Goal: Transaction & Acquisition: Purchase product/service

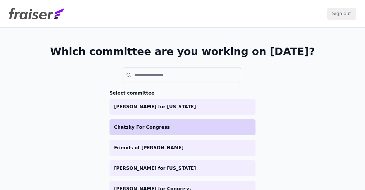
click at [164, 130] on p "Chatzky For Congress" at bounding box center [182, 127] width 137 height 7
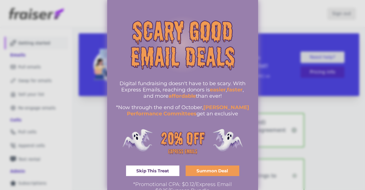
click at [296, 129] on div at bounding box center [182, 95] width 365 height 190
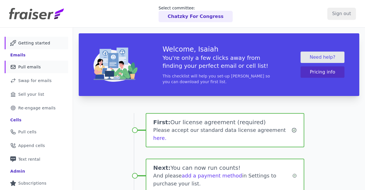
click at [37, 63] on link "Mail Icon Outline of a mail envelope Pull emails" at bounding box center [37, 67] width 64 height 13
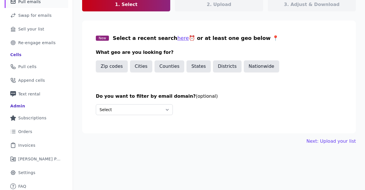
scroll to position [68, 0]
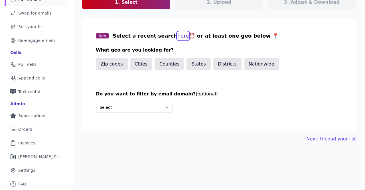
click at [177, 36] on button "here" at bounding box center [183, 36] width 12 height 8
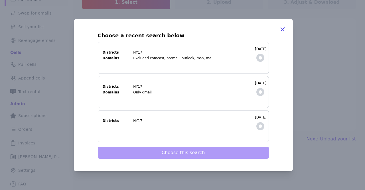
click at [255, 53] on label "9/25/2025 Districts NY17 Domains Excluded comcast, hotmail, outlook, msn, me" at bounding box center [183, 58] width 171 height 32
click at [0, 0] on input "9/25/2025 Districts NY17 Domains Excluded comcast, hotmail, outlook, msn, me" at bounding box center [0, 0] width 0 height 0
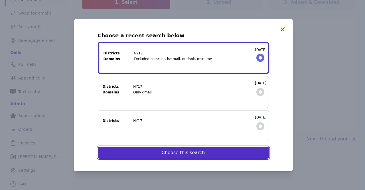
click at [180, 156] on button "Choose this search" at bounding box center [183, 153] width 171 height 12
select select "Exclude"
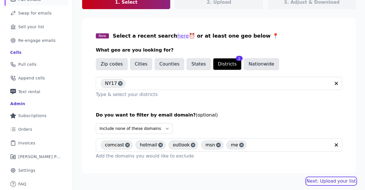
click at [348, 182] on link "Next: Upload your list" at bounding box center [331, 181] width 49 height 7
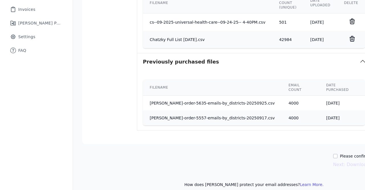
scroll to position [202, 0]
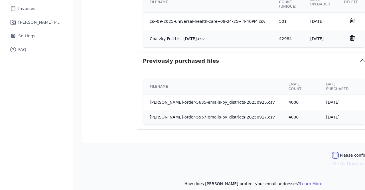
click at [338, 153] on input "Please confirm you have no lists to upload." at bounding box center [335, 155] width 5 height 5
checkbox input "true"
click at [341, 161] on button "Next: Download your list" at bounding box center [361, 164] width 56 height 7
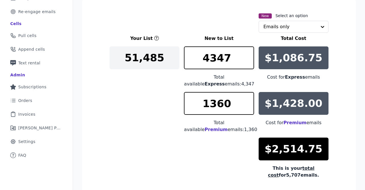
scroll to position [85, 0]
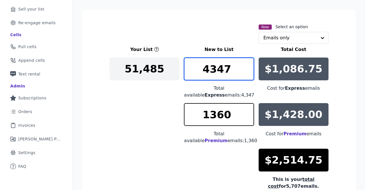
drag, startPoint x: 232, startPoint y: 65, endPoint x: 211, endPoint y: 67, distance: 21.2
click at [211, 67] on input "4347" at bounding box center [219, 69] width 70 height 23
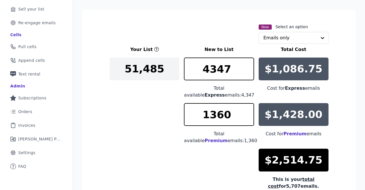
click at [125, 107] on div "Your List New to List Total Cost 51,485 4347 Total available Express emails: 4,…" at bounding box center [219, 118] width 219 height 144
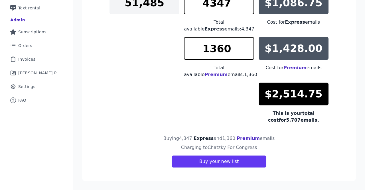
scroll to position [0, 0]
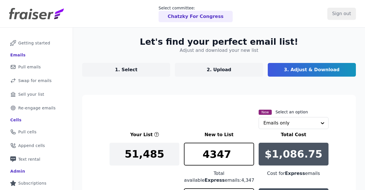
click at [129, 68] on p "1. Select" at bounding box center [126, 69] width 23 height 7
select select "Exclude"
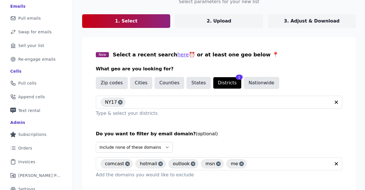
scroll to position [70, 0]
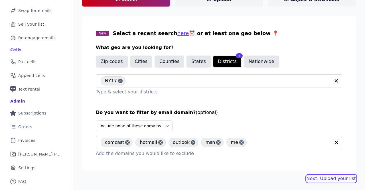
click at [330, 178] on link "Next: Upload your list" at bounding box center [331, 178] width 49 height 7
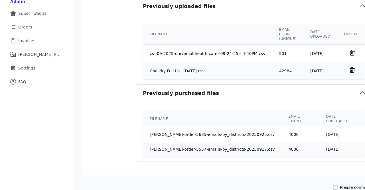
scroll to position [198, 0]
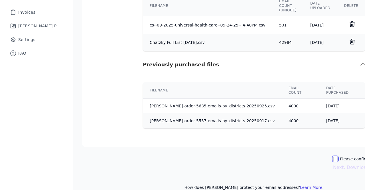
click at [338, 157] on input "Please confirm you have no lists to upload." at bounding box center [335, 159] width 5 height 5
checkbox input "true"
click at [337, 164] on button "Next: Download your list" at bounding box center [361, 167] width 56 height 7
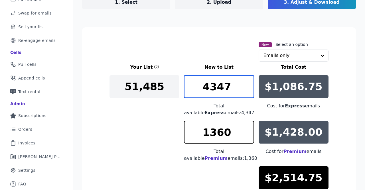
drag, startPoint x: 236, startPoint y: 86, endPoint x: 207, endPoint y: 88, distance: 28.9
click at [207, 88] on input "4347" at bounding box center [219, 86] width 70 height 23
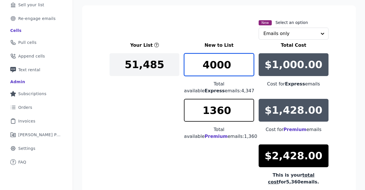
scroll to position [101, 0]
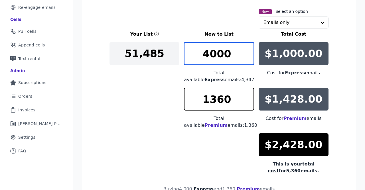
type input "4000"
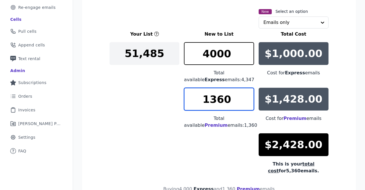
drag, startPoint x: 232, startPoint y: 101, endPoint x: 185, endPoint y: 103, distance: 47.1
click at [185, 103] on input "1360" at bounding box center [219, 99] width 70 height 23
drag, startPoint x: 185, startPoint y: 103, endPoint x: 203, endPoint y: 95, distance: 19.5
click at [160, 104] on div "Your List New to List Total Cost 51,485 4000 Total available Express emails: 4,…" at bounding box center [219, 103] width 219 height 144
type input "955"
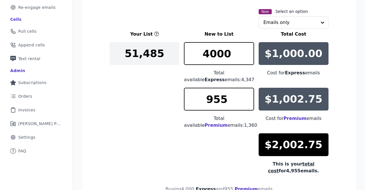
click at [225, 86] on div "Your List New to List Total Cost 51,485 4000 Total available Express emails: 4,…" at bounding box center [219, 103] width 219 height 144
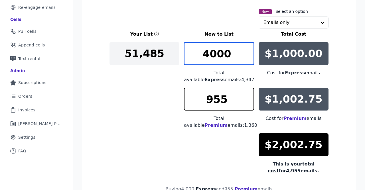
click at [230, 60] on input "4000" at bounding box center [219, 53] width 70 height 23
type input "3989"
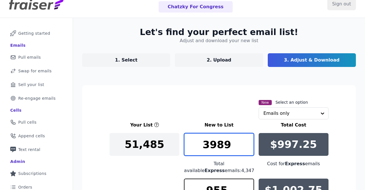
scroll to position [0, 0]
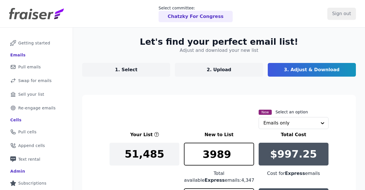
click at [100, 65] on link "1. Select" at bounding box center [126, 70] width 88 height 14
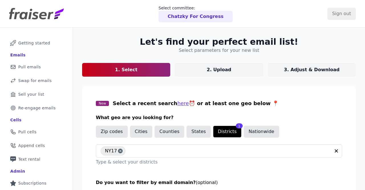
scroll to position [66, 0]
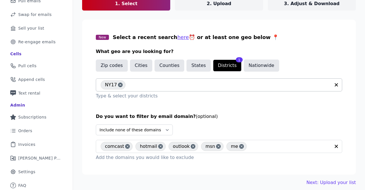
click at [338, 84] on icon "button" at bounding box center [336, 85] width 6 height 6
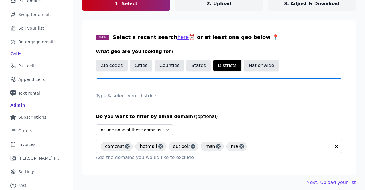
click at [232, 86] on input "text" at bounding box center [221, 85] width 241 height 7
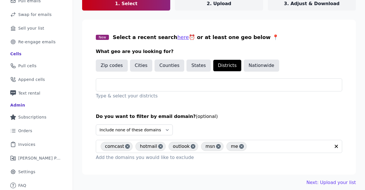
click at [325, 28] on section "New Select a recent search here ⏰ or at least one geo below 📍 What geo are you …" at bounding box center [219, 97] width 274 height 155
click at [177, 38] on button "here" at bounding box center [183, 37] width 12 height 8
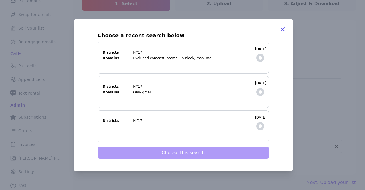
click at [181, 132] on label "9/12/2025 Districts NY17" at bounding box center [183, 126] width 171 height 32
click at [0, 0] on input "9/12/2025 Districts NY17" at bounding box center [0, 0] width 0 height 0
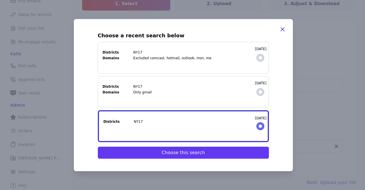
click at [175, 160] on div "Choose a recent search below 10/10/2025 Districts NY17 Domains Excluded comcast…" at bounding box center [183, 95] width 205 height 139
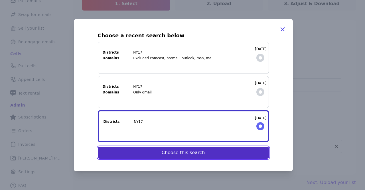
click at [175, 155] on button "Choose this search" at bounding box center [183, 153] width 171 height 12
select select "None"
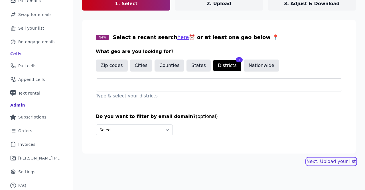
click at [327, 161] on link "Next: Upload your list" at bounding box center [331, 161] width 49 height 7
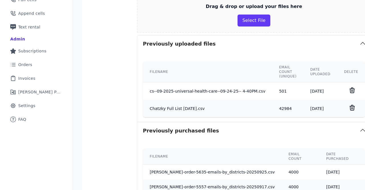
scroll to position [202, 0]
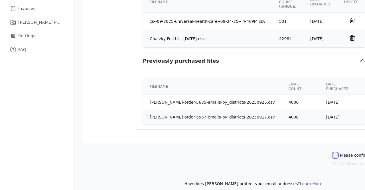
click at [337, 153] on input "Please confirm you have no lists to upload." at bounding box center [335, 155] width 5 height 5
checkbox input "true"
click at [342, 161] on button "Next: Download your list" at bounding box center [361, 164] width 56 height 7
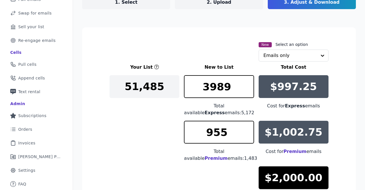
scroll to position [101, 0]
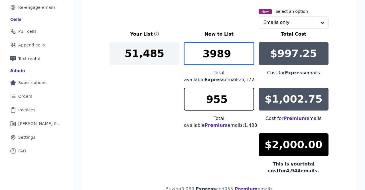
drag, startPoint x: 239, startPoint y: 54, endPoint x: 152, endPoint y: 58, distance: 87.3
click at [184, 58] on input "3989" at bounding box center [219, 53] width 70 height 23
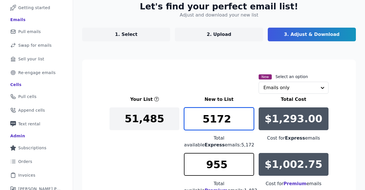
scroll to position [35, 0]
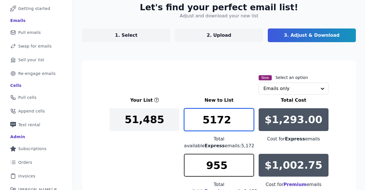
type input "5172"
click at [123, 30] on link "1. Select" at bounding box center [126, 36] width 88 height 14
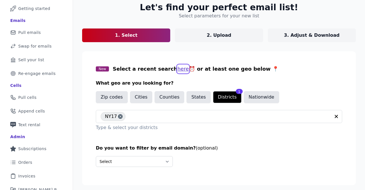
click at [177, 66] on button "here" at bounding box center [183, 69] width 12 height 8
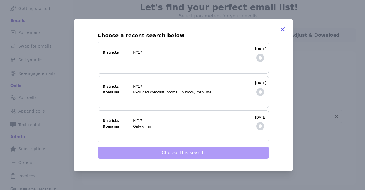
click at [178, 95] on label "10/10/2025 Districts NY17 Domains Excluded comcast, hotmail, outlook, msn, me" at bounding box center [183, 92] width 171 height 32
click at [0, 0] on input "10/10/2025 Districts NY17 Domains Excluded comcast, hotmail, outlook, msn, me" at bounding box center [0, 0] width 0 height 0
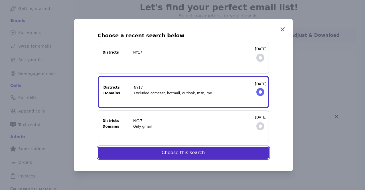
click at [167, 153] on button "Choose this search" at bounding box center [183, 153] width 171 height 12
select select "Exclude"
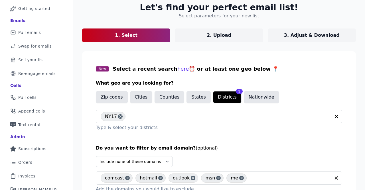
scroll to position [70, 0]
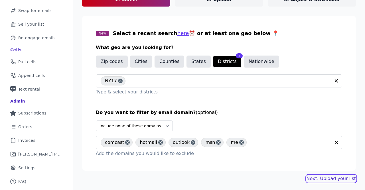
click at [318, 177] on link "Next: Upload your list" at bounding box center [331, 178] width 49 height 7
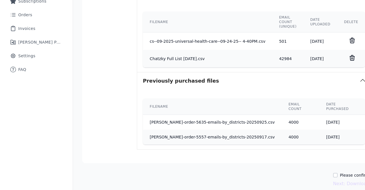
scroll to position [198, 0]
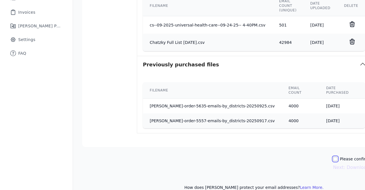
click at [337, 157] on input "Please confirm you have no lists to upload." at bounding box center [335, 159] width 5 height 5
checkbox input "true"
click at [343, 165] on button "Next: Download your list" at bounding box center [361, 167] width 56 height 7
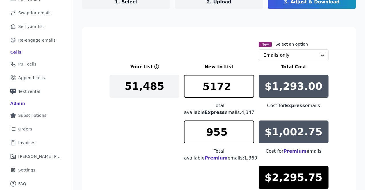
scroll to position [68, 0]
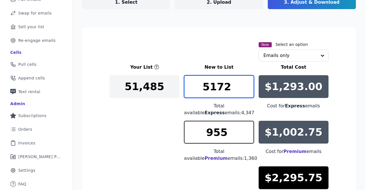
drag, startPoint x: 230, startPoint y: 86, endPoint x: 72, endPoint y: 88, distance: 157.7
click at [184, 88] on input "5172" at bounding box center [219, 86] width 70 height 23
click at [248, 88] on input "3999" at bounding box center [219, 86] width 70 height 23
click at [248, 88] on input "3998" at bounding box center [219, 86] width 70 height 23
click at [248, 88] on input "3997" at bounding box center [219, 86] width 70 height 23
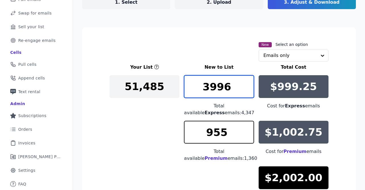
click at [248, 88] on input "3996" at bounding box center [219, 86] width 70 height 23
click at [248, 88] on input "3995" at bounding box center [219, 86] width 70 height 23
click at [248, 88] on input "3994" at bounding box center [219, 86] width 70 height 23
click at [248, 88] on input "3993" at bounding box center [219, 86] width 70 height 23
click at [248, 88] on input "3992" at bounding box center [219, 86] width 70 height 23
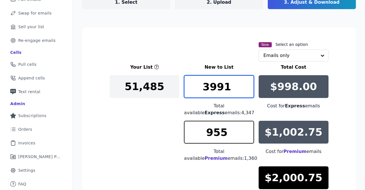
click at [248, 88] on input "3991" at bounding box center [219, 86] width 70 height 23
click at [248, 88] on input "3990" at bounding box center [219, 86] width 70 height 23
type input "3989"
click at [248, 88] on input "3989" at bounding box center [219, 86] width 70 height 23
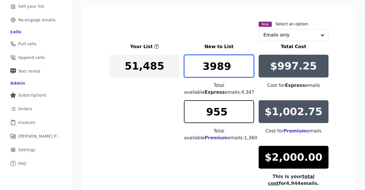
scroll to position [101, 0]
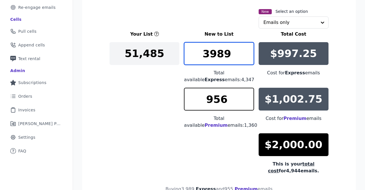
click at [249, 98] on input "956" at bounding box center [219, 99] width 70 height 23
click at [249, 98] on input "957" at bounding box center [219, 99] width 70 height 23
click at [249, 98] on input "958" at bounding box center [219, 99] width 70 height 23
click at [249, 98] on input "959" at bounding box center [219, 99] width 70 height 23
type input "960"
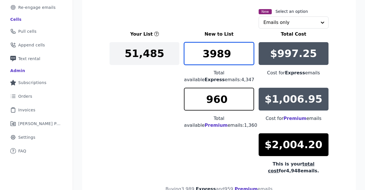
click at [249, 98] on input "960" at bounding box center [219, 99] width 70 height 23
click at [249, 55] on input "3988" at bounding box center [219, 53] width 70 height 23
click at [249, 55] on input "3987" at bounding box center [219, 53] width 70 height 23
click at [249, 55] on input "3986" at bounding box center [219, 53] width 70 height 23
click at [249, 55] on input "3985" at bounding box center [219, 53] width 70 height 23
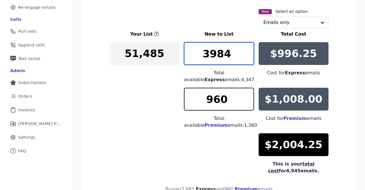
click at [249, 55] on input "3984" at bounding box center [219, 53] width 70 height 23
click at [249, 55] on input "3983" at bounding box center [219, 53] width 70 height 23
click at [249, 55] on input "3982" at bounding box center [219, 53] width 70 height 23
click at [249, 55] on input "3981" at bounding box center [219, 53] width 70 height 23
click at [249, 55] on input "3980" at bounding box center [219, 53] width 70 height 23
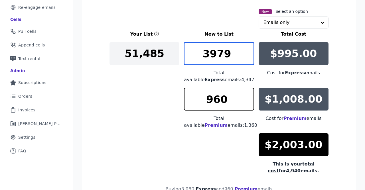
click at [249, 55] on input "3979" at bounding box center [219, 53] width 70 height 23
click at [249, 55] on input "3978" at bounding box center [219, 53] width 70 height 23
click at [249, 55] on input "3977" at bounding box center [219, 53] width 70 height 23
click at [249, 55] on input "3976" at bounding box center [219, 53] width 70 height 23
click at [249, 55] on input "3975" at bounding box center [219, 53] width 70 height 23
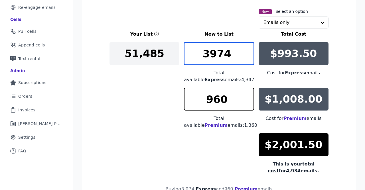
click at [249, 55] on input "3974" at bounding box center [219, 53] width 70 height 23
click at [249, 55] on input "3973" at bounding box center [219, 53] width 70 height 23
click at [249, 55] on input "3972" at bounding box center [219, 53] width 70 height 23
click at [249, 55] on input "3971" at bounding box center [219, 53] width 70 height 23
click at [249, 55] on input "3970" at bounding box center [219, 53] width 70 height 23
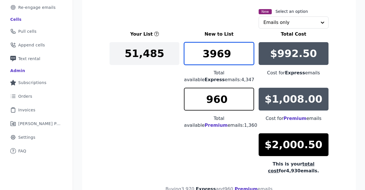
click at [249, 55] on input "3969" at bounding box center [219, 53] width 70 height 23
type input "3968"
click at [249, 55] on input "3968" at bounding box center [219, 53] width 70 height 23
click at [250, 97] on input "961" at bounding box center [219, 99] width 70 height 23
click at [250, 97] on input "962" at bounding box center [219, 99] width 70 height 23
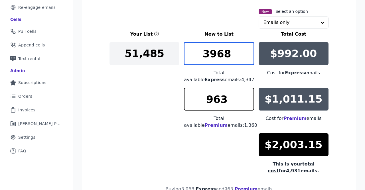
click at [250, 97] on input "963" at bounding box center [219, 99] width 70 height 23
click at [250, 97] on input "964" at bounding box center [219, 99] width 70 height 23
type input "965"
click at [250, 97] on input "965" at bounding box center [219, 99] width 70 height 23
click at [249, 54] on input "3967" at bounding box center [219, 53] width 70 height 23
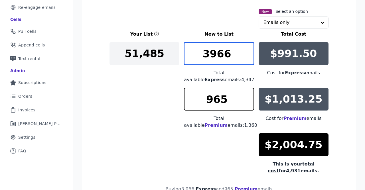
click at [249, 54] on input "3966" at bounding box center [219, 53] width 70 height 23
click at [249, 54] on input "3965" at bounding box center [219, 53] width 70 height 23
click at [249, 54] on input "3964" at bounding box center [219, 53] width 70 height 23
click at [249, 54] on input "3963" at bounding box center [219, 53] width 70 height 23
click at [249, 54] on input "3962" at bounding box center [219, 53] width 70 height 23
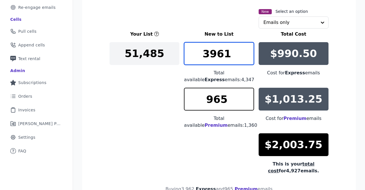
click at [249, 54] on input "3961" at bounding box center [219, 53] width 70 height 23
click at [249, 54] on input "3960" at bounding box center [219, 53] width 70 height 23
click at [249, 54] on input "3959" at bounding box center [219, 53] width 70 height 23
click at [249, 54] on input "3958" at bounding box center [219, 53] width 70 height 23
click at [249, 54] on input "3957" at bounding box center [219, 53] width 70 height 23
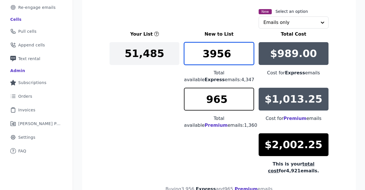
click at [249, 54] on input "3956" at bounding box center [219, 53] width 70 height 23
click at [249, 54] on input "3955" at bounding box center [219, 53] width 70 height 23
click at [249, 54] on input "3954" at bounding box center [219, 53] width 70 height 23
click at [249, 54] on input "3953" at bounding box center [219, 53] width 70 height 23
click at [249, 54] on input "3952" at bounding box center [219, 53] width 70 height 23
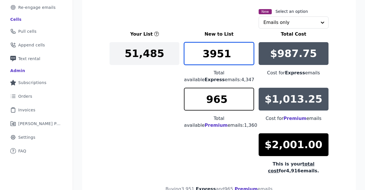
click at [249, 54] on input "3951" at bounding box center [219, 53] width 70 height 23
click at [249, 54] on input "3950" at bounding box center [219, 53] width 70 height 23
click at [249, 54] on input "3949" at bounding box center [219, 53] width 70 height 23
click at [249, 54] on input "3948" at bounding box center [219, 53] width 70 height 23
type input "3947"
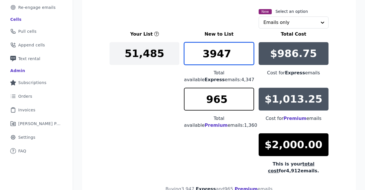
click at [249, 54] on input "3947" at bounding box center [219, 53] width 70 height 23
click at [248, 97] on input "966" at bounding box center [219, 99] width 70 height 23
click at [248, 97] on input "967" at bounding box center [219, 99] width 70 height 23
click at [248, 97] on input "968" at bounding box center [219, 99] width 70 height 23
click at [248, 97] on input "969" at bounding box center [219, 99] width 70 height 23
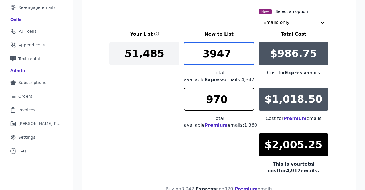
type input "970"
click at [248, 97] on input "970" at bounding box center [219, 99] width 70 height 23
click at [249, 55] on input "3946" at bounding box center [219, 53] width 70 height 23
click at [249, 55] on input "3945" at bounding box center [219, 53] width 70 height 23
click at [249, 55] on input "3944" at bounding box center [219, 53] width 70 height 23
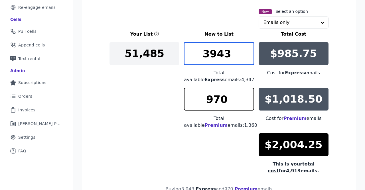
click at [249, 55] on input "3943" at bounding box center [219, 53] width 70 height 23
click at [249, 55] on input "3942" at bounding box center [219, 53] width 70 height 23
click at [249, 55] on input "3941" at bounding box center [219, 53] width 70 height 23
click at [249, 55] on input "3940" at bounding box center [219, 53] width 70 height 23
click at [249, 55] on input "3939" at bounding box center [219, 53] width 70 height 23
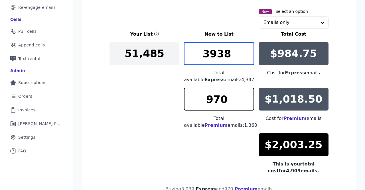
click at [249, 55] on input "3938" at bounding box center [219, 53] width 70 height 23
click at [249, 55] on input "3937" at bounding box center [219, 53] width 70 height 23
click at [249, 55] on input "3936" at bounding box center [219, 53] width 70 height 23
click at [249, 55] on input "3935" at bounding box center [219, 53] width 70 height 23
click at [249, 55] on input "3934" at bounding box center [219, 53] width 70 height 23
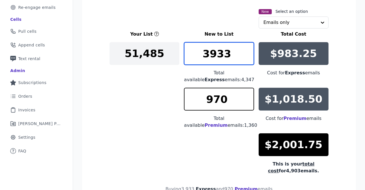
click at [249, 55] on input "3933" at bounding box center [219, 53] width 70 height 23
click at [249, 55] on input "3932" at bounding box center [219, 53] width 70 height 23
click at [249, 55] on input "3931" at bounding box center [219, 53] width 70 height 23
click at [249, 55] on input "3930" at bounding box center [219, 53] width 70 height 23
click at [249, 55] on input "3929" at bounding box center [219, 53] width 70 height 23
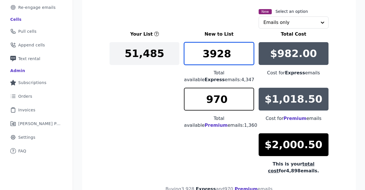
click at [249, 55] on input "3928" at bounding box center [219, 53] width 70 height 23
click at [249, 55] on input "3927" at bounding box center [219, 53] width 70 height 23
type input "3926"
click at [249, 55] on input "3926" at bounding box center [219, 53] width 70 height 23
click at [249, 98] on input "971" at bounding box center [219, 99] width 70 height 23
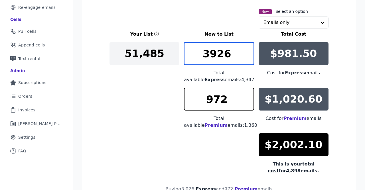
click at [249, 98] on input "972" at bounding box center [219, 99] width 70 height 23
click at [249, 98] on input "973" at bounding box center [219, 99] width 70 height 23
click at [249, 98] on input "974" at bounding box center [219, 99] width 70 height 23
type input "975"
click at [249, 98] on input "975" at bounding box center [219, 99] width 70 height 23
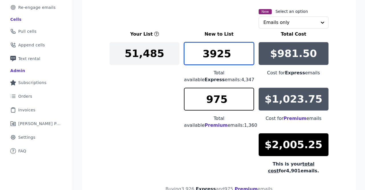
click at [247, 54] on input "3925" at bounding box center [219, 53] width 70 height 23
click at [247, 54] on input "3924" at bounding box center [219, 53] width 70 height 23
click at [247, 54] on input "3923" at bounding box center [219, 53] width 70 height 23
click at [247, 54] on input "3922" at bounding box center [219, 53] width 70 height 23
click at [247, 54] on input "3921" at bounding box center [219, 53] width 70 height 23
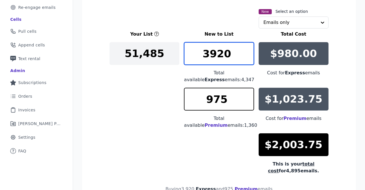
click at [247, 54] on input "3920" at bounding box center [219, 53] width 70 height 23
click at [247, 54] on input "3919" at bounding box center [219, 53] width 70 height 23
click at [247, 54] on input "3918" at bounding box center [219, 53] width 70 height 23
click at [247, 54] on input "3917" at bounding box center [219, 53] width 70 height 23
click at [247, 54] on input "3916" at bounding box center [219, 53] width 70 height 23
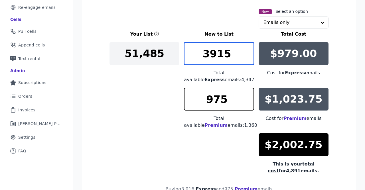
click at [247, 54] on input "3915" at bounding box center [219, 53] width 70 height 23
click at [247, 54] on input "3914" at bounding box center [219, 53] width 70 height 23
click at [247, 54] on input "3913" at bounding box center [219, 53] width 70 height 23
click at [247, 54] on input "3912" at bounding box center [219, 53] width 70 height 23
click at [247, 54] on input "3911" at bounding box center [219, 53] width 70 height 23
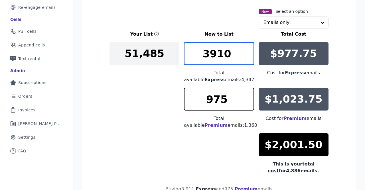
click at [247, 54] on input "3910" at bounding box center [219, 53] width 70 height 23
click at [247, 54] on input "3909" at bounding box center [219, 53] width 70 height 23
click at [247, 54] on input "3908" at bounding box center [219, 53] width 70 height 23
click at [247, 54] on input "3907" at bounding box center [219, 53] width 70 height 23
click at [247, 54] on input "3906" at bounding box center [219, 53] width 70 height 23
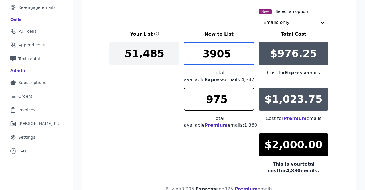
type input "3905"
click at [247, 54] on input "3905" at bounding box center [219, 53] width 70 height 23
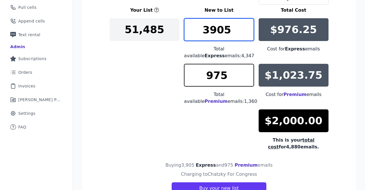
scroll to position [151, 0]
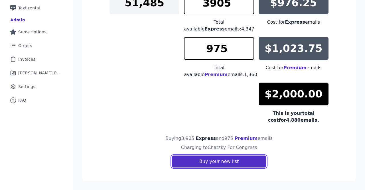
click at [240, 160] on button "Buy your new list" at bounding box center [219, 162] width 95 height 12
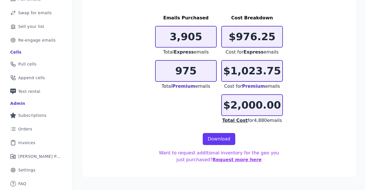
scroll to position [68, 0]
click at [219, 141] on link "Download" at bounding box center [219, 139] width 33 height 12
